Goal: Information Seeking & Learning: Learn about a topic

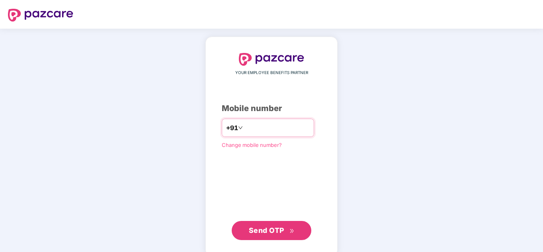
paste input "**********"
type input "**********"
click at [268, 227] on span "Send OTP" at bounding box center [266, 230] width 35 height 8
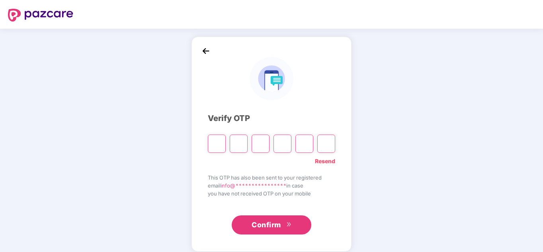
paste input "*"
type input "*"
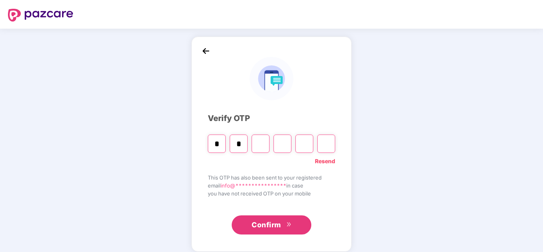
type input "*"
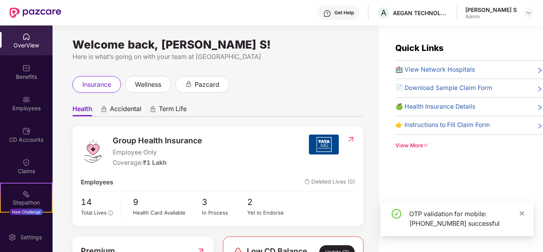
click at [523, 214] on icon "close" at bounding box center [522, 213] width 4 height 4
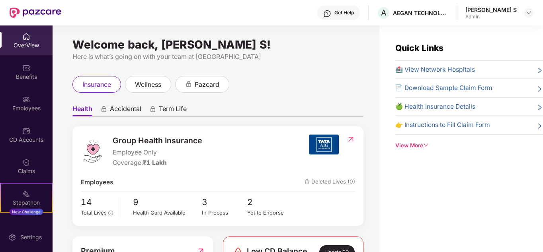
click at [443, 107] on span "🍏 Health Insurance Details" at bounding box center [435, 107] width 80 height 10
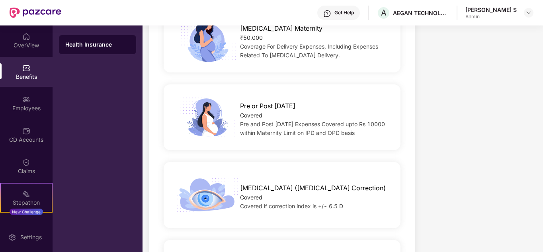
scroll to position [1203, 0]
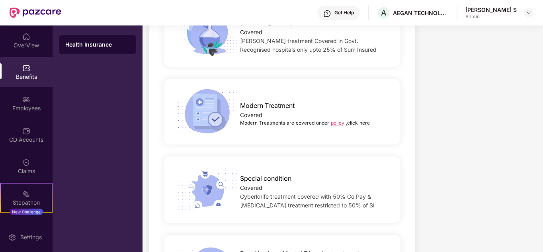
click at [340, 120] on link "policy" at bounding box center [338, 123] width 14 height 6
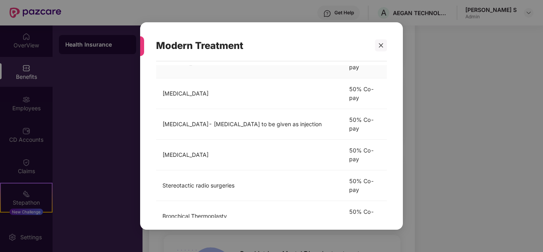
scroll to position [119, 0]
drag, startPoint x: 366, startPoint y: 129, endPoint x: 346, endPoint y: 117, distance: 23.2
click at [346, 117] on td "50% Co-pay" at bounding box center [365, 124] width 44 height 31
click at [326, 126] on td "[MEDICAL_DATA]- [MEDICAL_DATA] to be given as injection" at bounding box center [249, 124] width 187 height 31
drag, startPoint x: 326, startPoint y: 126, endPoint x: 161, endPoint y: 129, distance: 165.2
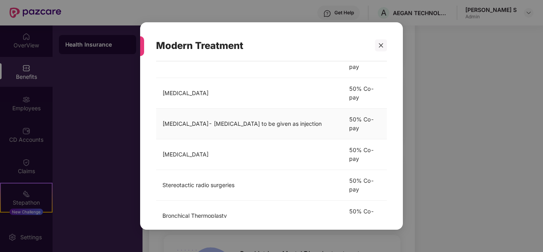
click at [161, 129] on td "[MEDICAL_DATA]- [MEDICAL_DATA] to be given as injection" at bounding box center [249, 124] width 187 height 31
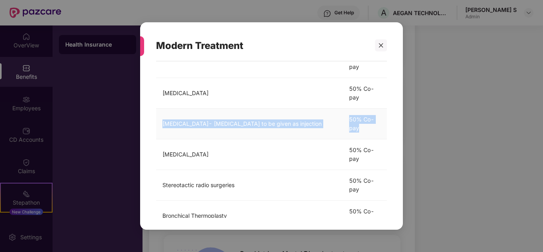
drag, startPoint x: 162, startPoint y: 127, endPoint x: 364, endPoint y: 131, distance: 201.9
click at [364, 131] on tr "[MEDICAL_DATA]- [MEDICAL_DATA] to be given as injection 50% Co-pay" at bounding box center [271, 124] width 231 height 31
click at [364, 131] on td "50% Co-pay" at bounding box center [365, 124] width 44 height 31
drag, startPoint x: 364, startPoint y: 131, endPoint x: 165, endPoint y: 129, distance: 199.0
click at [165, 129] on tr "[MEDICAL_DATA]- [MEDICAL_DATA] to be given as injection 50% Co-pay" at bounding box center [271, 124] width 231 height 31
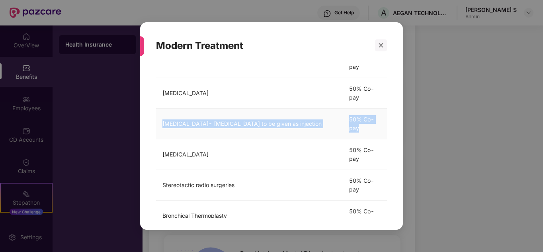
click at [169, 136] on td "[MEDICAL_DATA]- [MEDICAL_DATA] to be given as injection" at bounding box center [249, 124] width 187 height 31
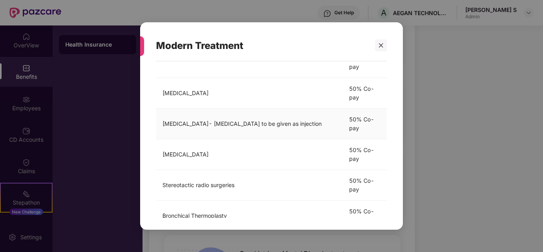
click at [169, 133] on td "[MEDICAL_DATA]- [MEDICAL_DATA] to be given as injection" at bounding box center [249, 124] width 187 height 31
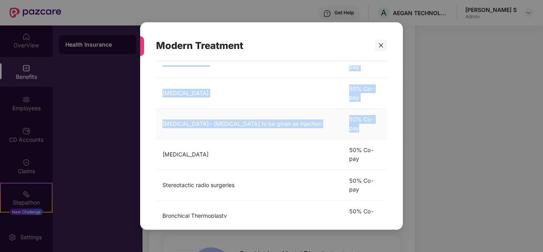
drag, startPoint x: 155, startPoint y: 123, endPoint x: 374, endPoint y: 137, distance: 219.4
click at [374, 137] on div "Modern Treatments are covered under policy ,click here Treatment Cover [MEDICAL…" at bounding box center [271, 141] width 263 height 160
click at [370, 133] on td "50% Co-pay" at bounding box center [365, 124] width 44 height 31
drag, startPoint x: 366, startPoint y: 129, endPoint x: 162, endPoint y: 129, distance: 203.4
click at [162, 129] on tr "[MEDICAL_DATA]- [MEDICAL_DATA] to be given as injection 50% Co-pay" at bounding box center [271, 124] width 231 height 31
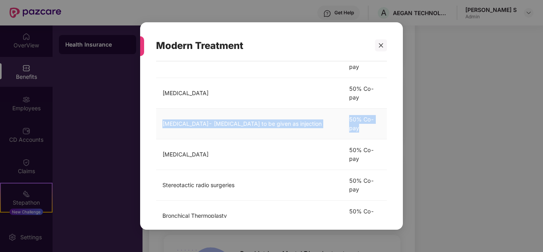
click at [269, 129] on td "[MEDICAL_DATA]- [MEDICAL_DATA] to be given as injection" at bounding box center [249, 124] width 187 height 31
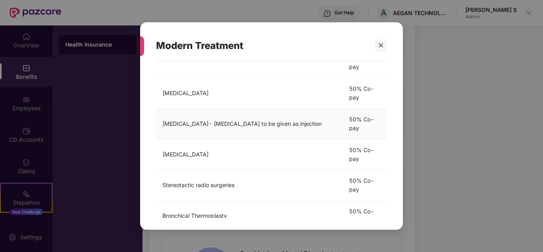
click at [177, 125] on td "[MEDICAL_DATA]- [MEDICAL_DATA] to be given as injection" at bounding box center [249, 124] width 187 height 31
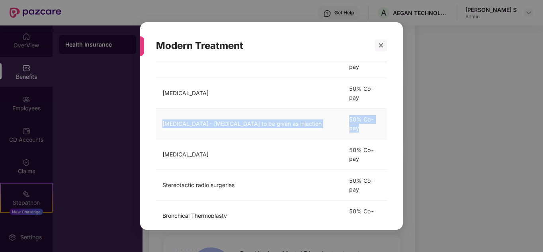
drag, startPoint x: 159, startPoint y: 125, endPoint x: 374, endPoint y: 127, distance: 214.6
click at [374, 127] on tr "[MEDICAL_DATA]- [MEDICAL_DATA] to be given as injection 50% Co-pay" at bounding box center [271, 124] width 231 height 31
click at [374, 127] on td "50% Co-pay" at bounding box center [365, 124] width 44 height 31
drag, startPoint x: 374, startPoint y: 129, endPoint x: 161, endPoint y: 124, distance: 213.0
click at [161, 124] on tr "[MEDICAL_DATA]- [MEDICAL_DATA] to be given as injection 50% Co-pay" at bounding box center [271, 124] width 231 height 31
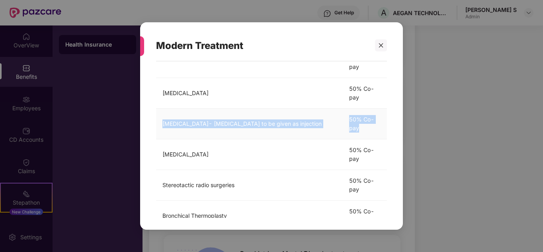
click at [161, 124] on td "[MEDICAL_DATA]- [MEDICAL_DATA] to be given as injection" at bounding box center [249, 124] width 187 height 31
drag, startPoint x: 161, startPoint y: 124, endPoint x: 360, endPoint y: 127, distance: 199.5
click at [360, 127] on tr "[MEDICAL_DATA]- [MEDICAL_DATA] to be given as injection 50% Co-pay" at bounding box center [271, 124] width 231 height 31
click at [305, 131] on td "[MEDICAL_DATA]- [MEDICAL_DATA] to be given as injection" at bounding box center [249, 124] width 187 height 31
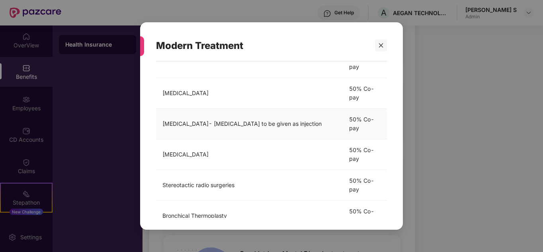
click at [222, 129] on td "[MEDICAL_DATA]- [MEDICAL_DATA] to be given as injection" at bounding box center [249, 124] width 187 height 31
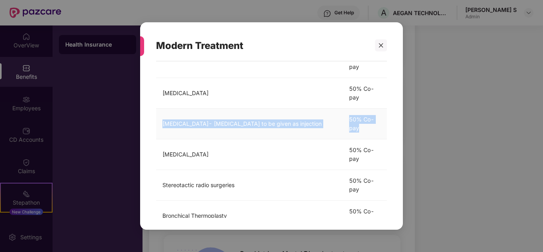
drag, startPoint x: 162, startPoint y: 125, endPoint x: 368, endPoint y: 129, distance: 205.8
click at [368, 129] on tr "[MEDICAL_DATA]- [MEDICAL_DATA] to be given as injection 50% Co-pay" at bounding box center [271, 124] width 231 height 31
click at [368, 129] on td "50% Co-pay" at bounding box center [365, 124] width 44 height 31
drag, startPoint x: 368, startPoint y: 129, endPoint x: 155, endPoint y: 130, distance: 213.4
click at [155, 130] on div "Modern Treatments are covered under policy ,click here Treatment Cover [MEDICAL…" at bounding box center [271, 141] width 263 height 160
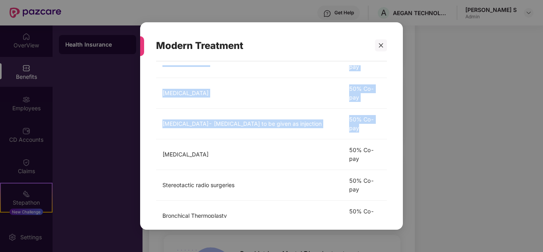
click at [156, 129] on div "Modern Treatments are covered under policy ,click here Treatment Cover [MEDICAL…" at bounding box center [271, 141] width 263 height 160
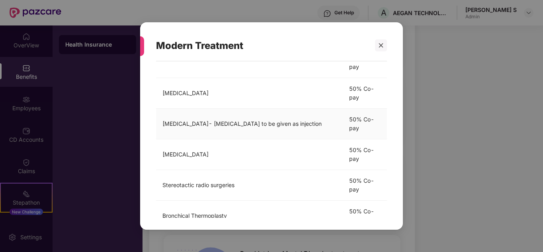
click at [160, 125] on td "[MEDICAL_DATA]- [MEDICAL_DATA] to be given as injection" at bounding box center [249, 124] width 187 height 31
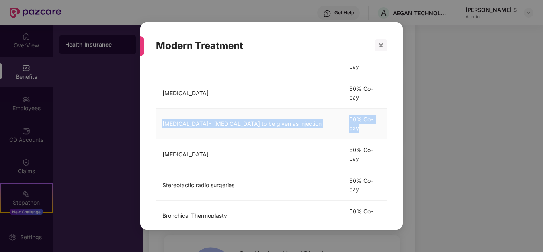
drag, startPoint x: 160, startPoint y: 115, endPoint x: 367, endPoint y: 127, distance: 206.5
click at [367, 127] on tr "[MEDICAL_DATA]- [MEDICAL_DATA] to be given as injection 50% Co-pay" at bounding box center [271, 124] width 231 height 31
click at [367, 127] on td "50% Co-pay" at bounding box center [365, 124] width 44 height 31
drag, startPoint x: 367, startPoint y: 127, endPoint x: 183, endPoint y: 126, distance: 183.5
click at [183, 126] on tr "[MEDICAL_DATA]- [MEDICAL_DATA] to be given as injection 50% Co-pay" at bounding box center [271, 124] width 231 height 31
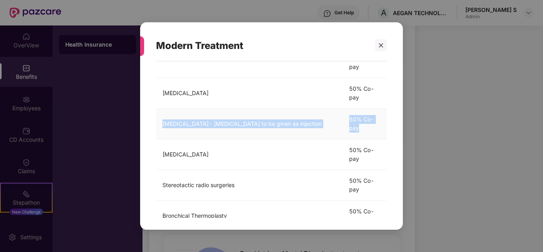
click at [183, 126] on td "[MEDICAL_DATA]- [MEDICAL_DATA] to be given as injection" at bounding box center [249, 124] width 187 height 31
drag, startPoint x: 161, startPoint y: 126, endPoint x: 363, endPoint y: 129, distance: 201.9
click at [363, 129] on tr "[MEDICAL_DATA]- [MEDICAL_DATA] to be given as injection 50% Co-pay" at bounding box center [271, 124] width 231 height 31
click at [363, 129] on td "50% Co-pay" at bounding box center [365, 124] width 44 height 31
drag, startPoint x: 363, startPoint y: 129, endPoint x: 160, endPoint y: 124, distance: 203.5
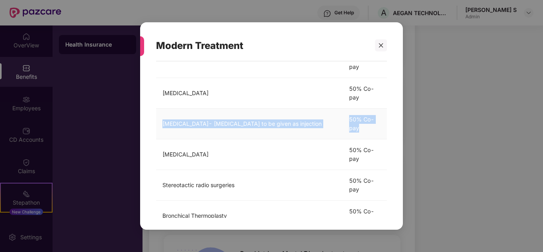
click at [160, 124] on tr "[MEDICAL_DATA]- [MEDICAL_DATA] to be given as injection 50% Co-pay" at bounding box center [271, 124] width 231 height 31
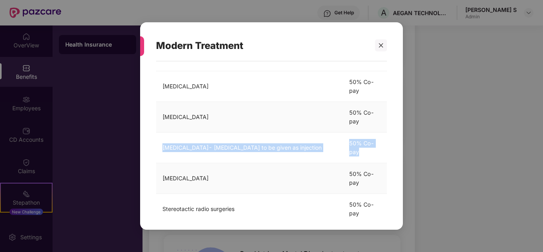
scroll to position [104, 0]
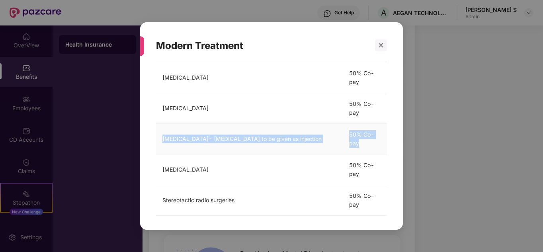
click at [209, 134] on td "[MEDICAL_DATA]- [MEDICAL_DATA] to be given as injection" at bounding box center [249, 139] width 187 height 31
drag, startPoint x: 158, startPoint y: 129, endPoint x: 361, endPoint y: 147, distance: 203.5
click at [361, 147] on tr "[MEDICAL_DATA]- [MEDICAL_DATA] to be given as injection 50% Co-pay" at bounding box center [271, 139] width 231 height 31
click at [361, 147] on td "50% Co-pay" at bounding box center [365, 139] width 44 height 31
drag, startPoint x: 361, startPoint y: 147, endPoint x: 160, endPoint y: 141, distance: 200.3
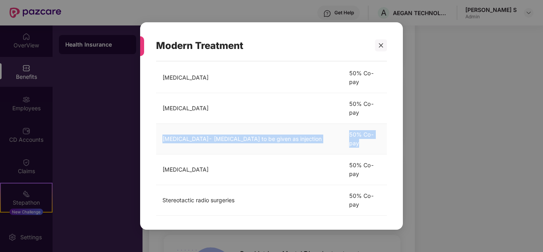
click at [160, 141] on tr "[MEDICAL_DATA]- [MEDICAL_DATA] to be given as injection 50% Co-pay" at bounding box center [271, 139] width 231 height 31
click at [160, 141] on td "[MEDICAL_DATA]- [MEDICAL_DATA] to be given as injection" at bounding box center [249, 139] width 187 height 31
drag, startPoint x: 160, startPoint y: 134, endPoint x: 362, endPoint y: 143, distance: 202.0
click at [362, 143] on tr "[MEDICAL_DATA]- [MEDICAL_DATA] to be given as injection 50% Co-pay" at bounding box center [271, 139] width 231 height 31
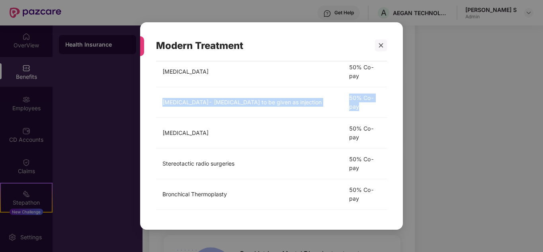
scroll to position [144, 0]
